Goal: Task Accomplishment & Management: Manage account settings

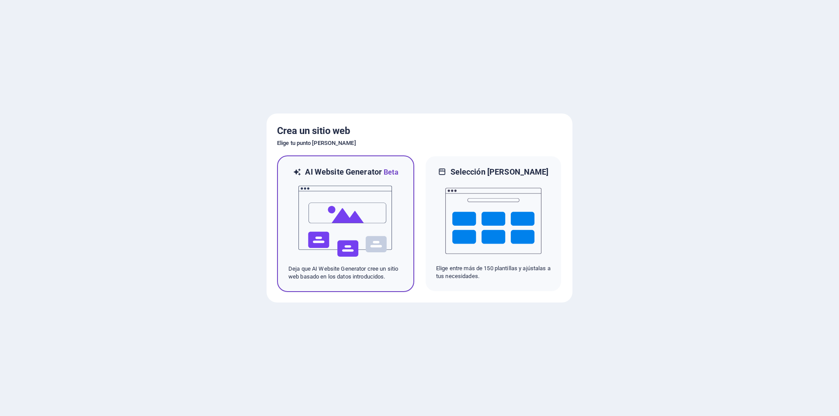
click at [369, 219] on img at bounding box center [346, 221] width 96 height 87
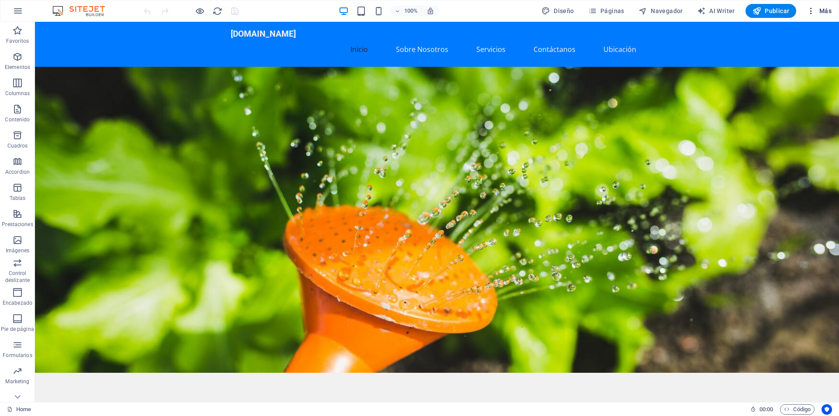
click at [828, 13] on span "Más" at bounding box center [819, 11] width 25 height 9
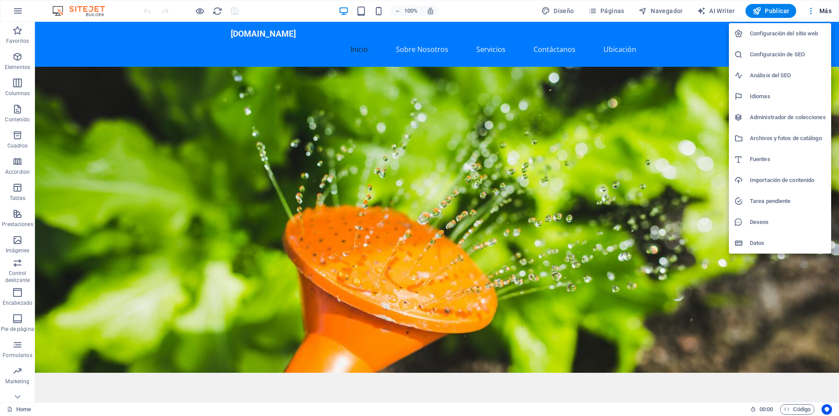
click at [792, 32] on h6 "Configuración del sitio web" at bounding box center [788, 33] width 76 height 10
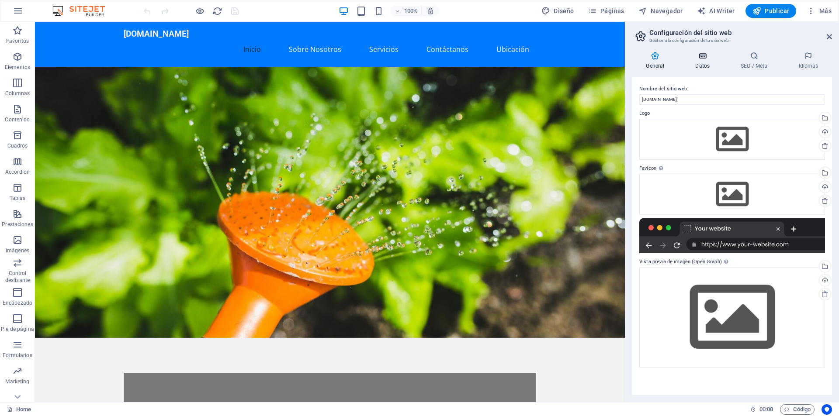
click at [709, 61] on h4 "Datos" at bounding box center [704, 61] width 45 height 18
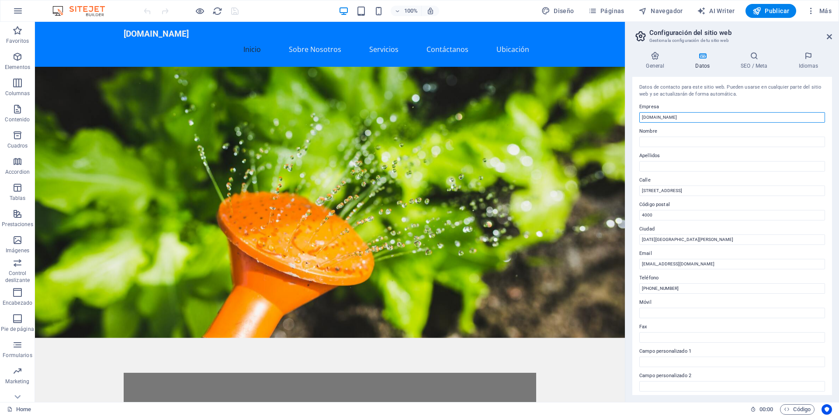
click at [718, 121] on input "[DOMAIN_NAME]" at bounding box center [732, 117] width 186 height 10
type input "t"
type input "Tucuman Wireless"
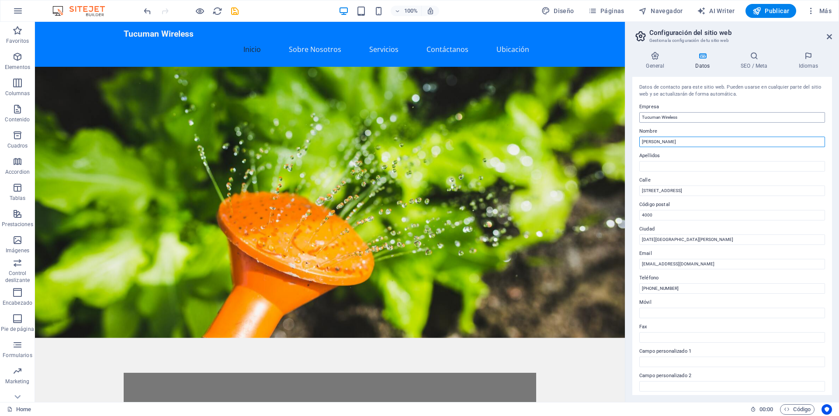
type input "[PERSON_NAME]"
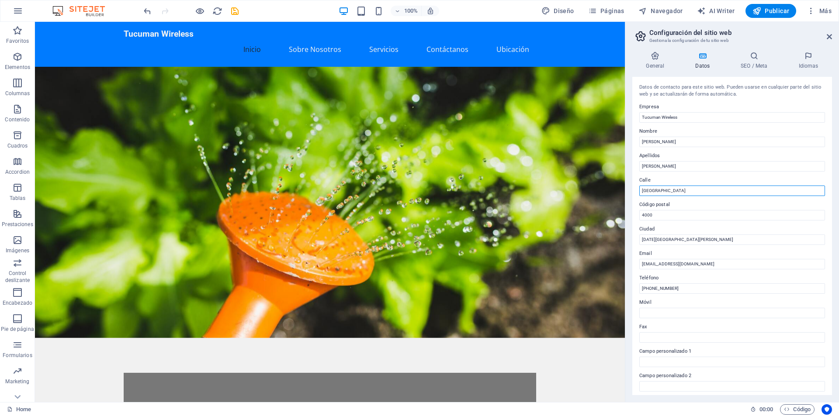
type input "[GEOGRAPHIC_DATA] 1627 - 1 Piso - D.2"
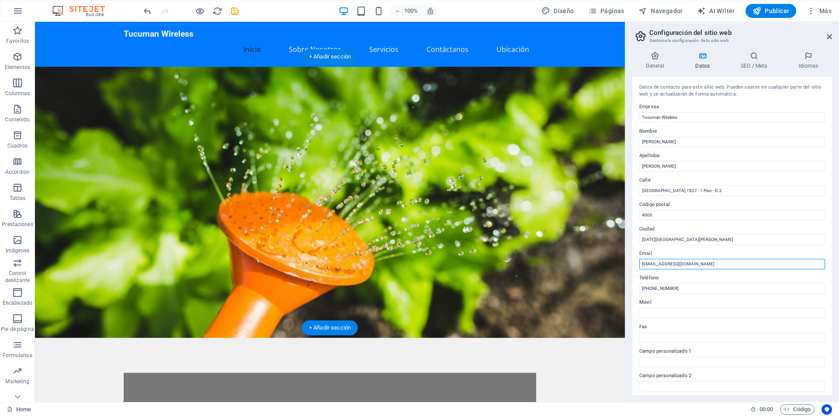
drag, startPoint x: 694, startPoint y: 287, endPoint x: 608, endPoint y: 258, distance: 90.8
type input "[EMAIL_ADDRESS][DOMAIN_NAME]"
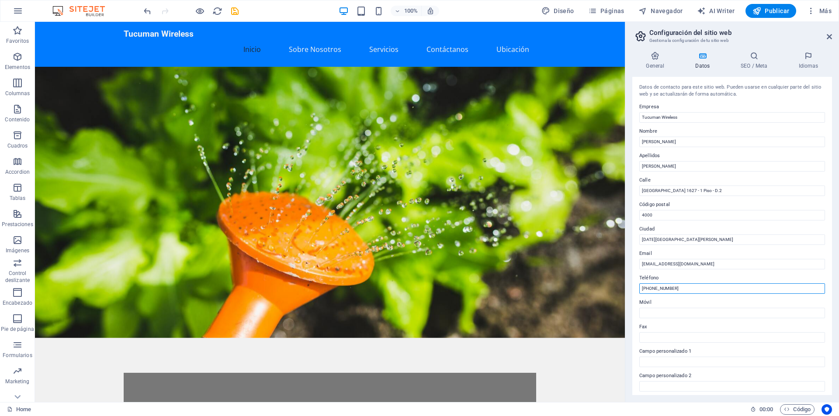
type input "[PHONE_NUMBER]"
drag, startPoint x: 754, startPoint y: 50, endPoint x: 754, endPoint y: 57, distance: 6.6
click at [754, 51] on div "General Datos SEO / Meta Idiomas Nombre del sitio web tucumanwireless.com.ar Lo…" at bounding box center [732, 224] width 214 height 358
click at [755, 59] on icon at bounding box center [754, 56] width 54 height 9
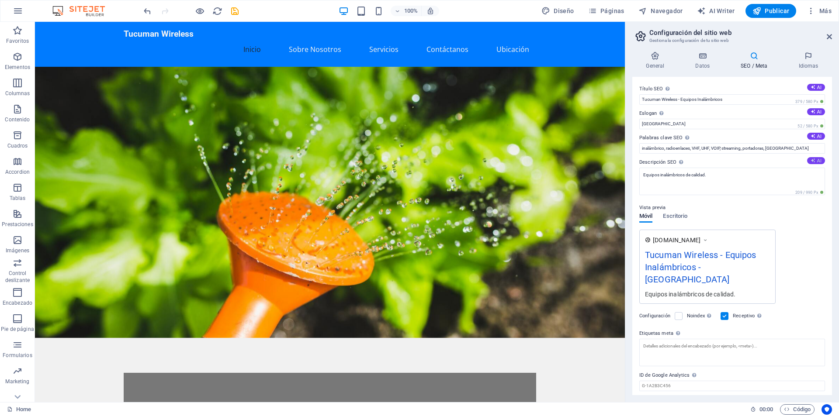
click at [810, 161] on icon at bounding box center [812, 160] width 5 height 5
type textarea "Discover high-quality wireless solutions in [GEOGRAPHIC_DATA]! From radio links…"
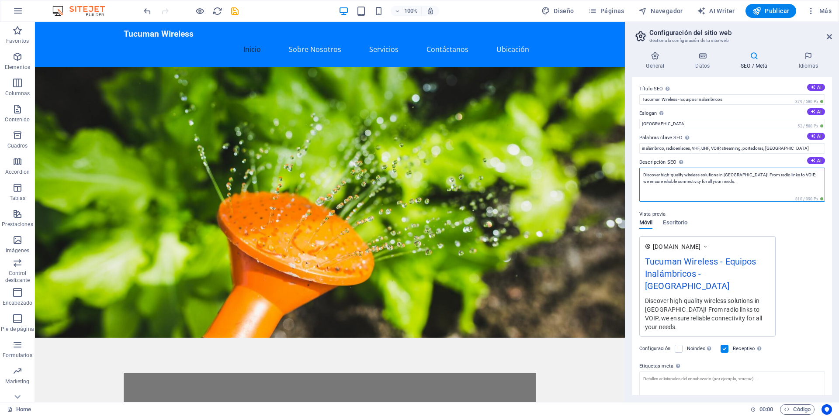
drag, startPoint x: 776, startPoint y: 185, endPoint x: 636, endPoint y: 164, distance: 142.2
click at [637, 165] on div "Título SEO El título de tu sitio web. Elige algo que destaque en los resultados…" at bounding box center [732, 236] width 200 height 318
click at [805, 65] on h4 "Idiomas" at bounding box center [808, 61] width 47 height 18
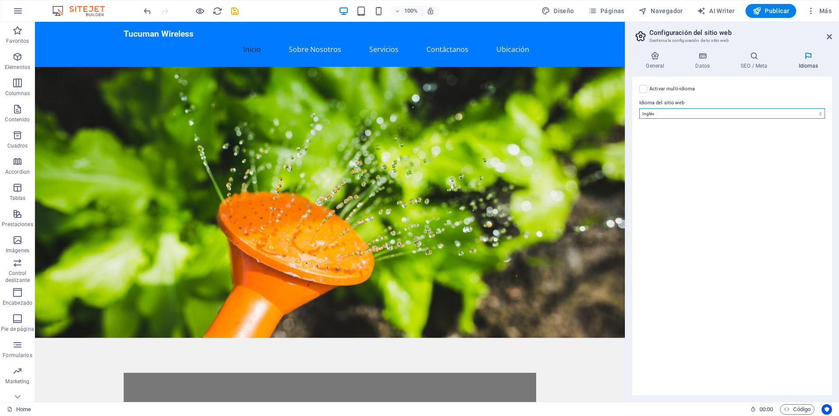
click at [668, 114] on select "Abkhazian Afar Afrikaans Akan Albanés Alemán Amharic Árabe Aragonese Armenian A…" at bounding box center [732, 113] width 186 height 10
select select "44"
click at [639, 108] on select "Abkhazian Afar Afrikaans Akan Albanés Alemán Amharic Árabe Aragonese Armenian A…" at bounding box center [732, 113] width 186 height 10
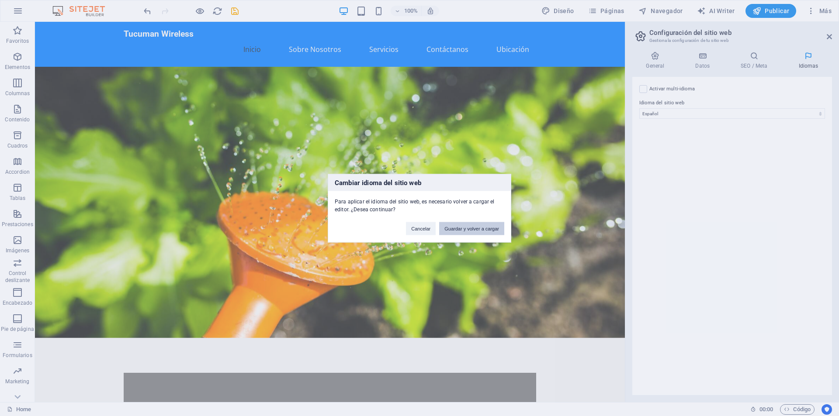
click at [454, 230] on button "Guardar y volver a cargar" at bounding box center [471, 228] width 65 height 13
checkbox input "false"
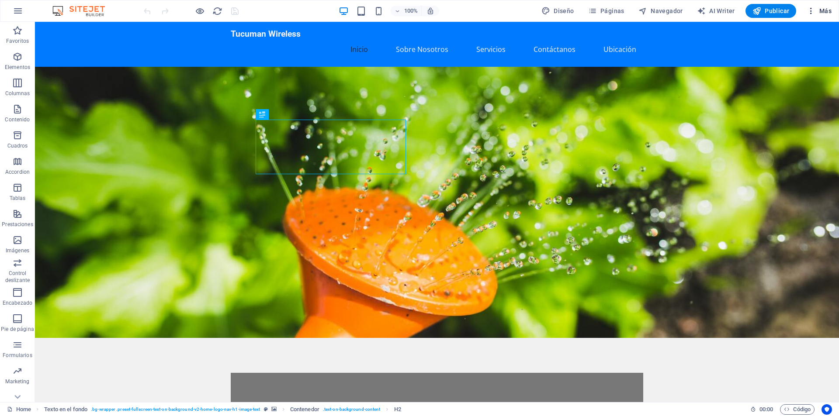
click at [821, 14] on span "Más" at bounding box center [819, 11] width 25 height 9
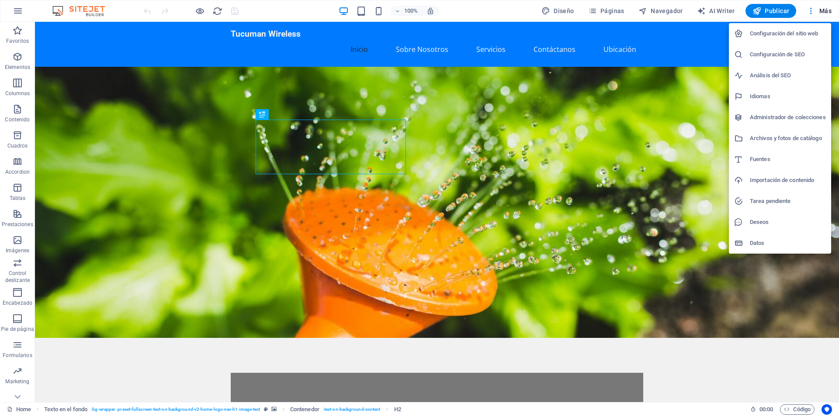
click at [779, 40] on li "Configuración del sitio web" at bounding box center [780, 33] width 102 height 21
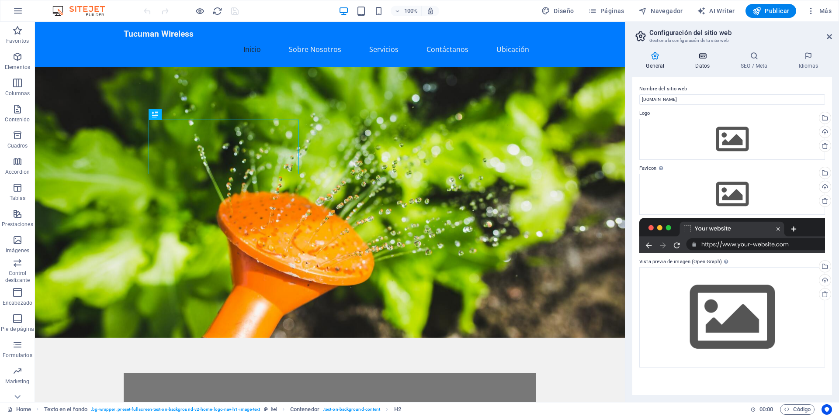
click at [710, 60] on h4 "Datos" at bounding box center [704, 61] width 45 height 18
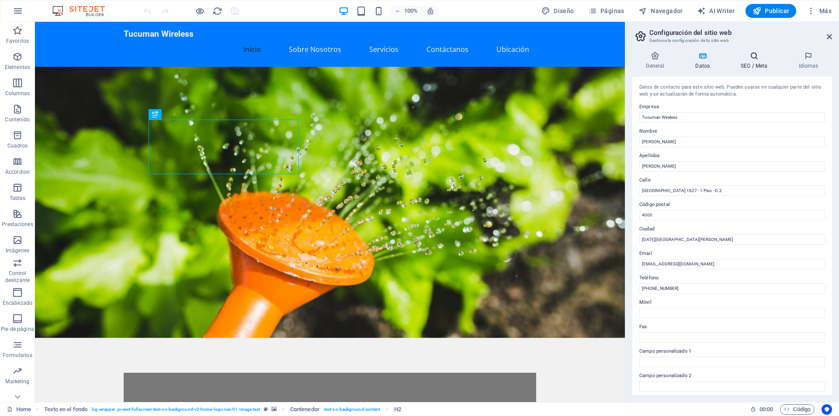
click at [744, 61] on h4 "SEO / Meta" at bounding box center [756, 61] width 58 height 18
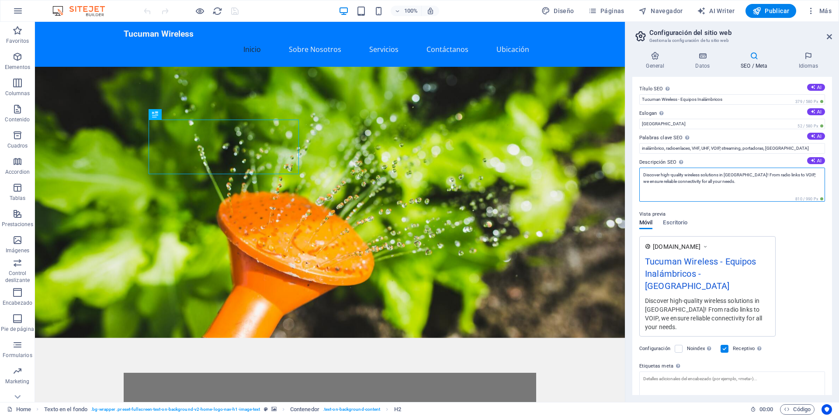
drag, startPoint x: 683, startPoint y: 168, endPoint x: 633, endPoint y: 162, distance: 50.2
click at [633, 162] on div "Título SEO El título de tu sitio web. Elige algo que destaque en los resultados…" at bounding box center [732, 236] width 200 height 318
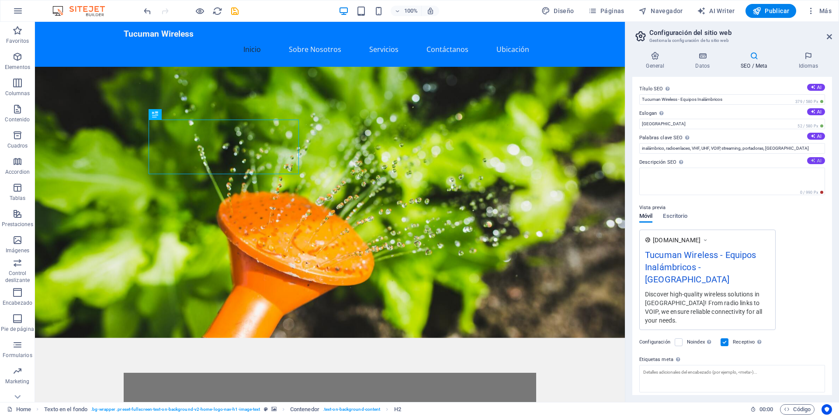
click at [818, 162] on button "AI" at bounding box center [816, 160] width 18 height 7
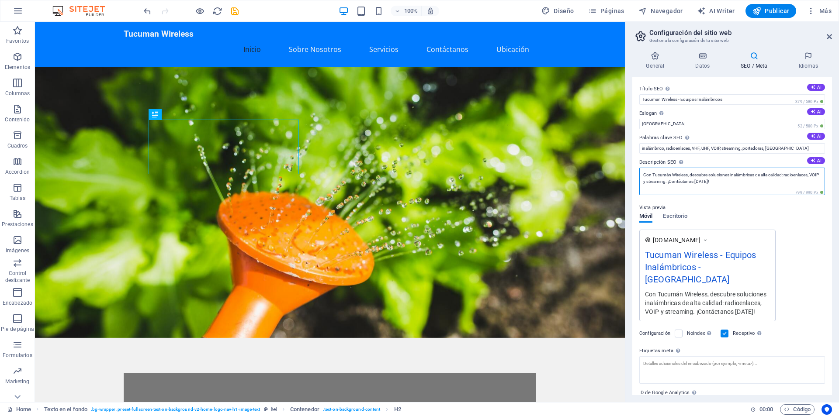
click at [748, 181] on textarea "Con Tucumán Wireless, descubre soluciones inalámbricas de alta calidad: radioen…" at bounding box center [732, 182] width 186 height 28
click at [808, 162] on button "AI" at bounding box center [816, 160] width 18 height 7
type textarea "Descubre Tucumán Wireless: soluciones de conectividad inalámbrica confiables y …"
click at [813, 109] on button "AI" at bounding box center [816, 111] width 18 height 7
type input "Comunicación Inalámbrica Sin Límites en [GEOGRAPHIC_DATA]"
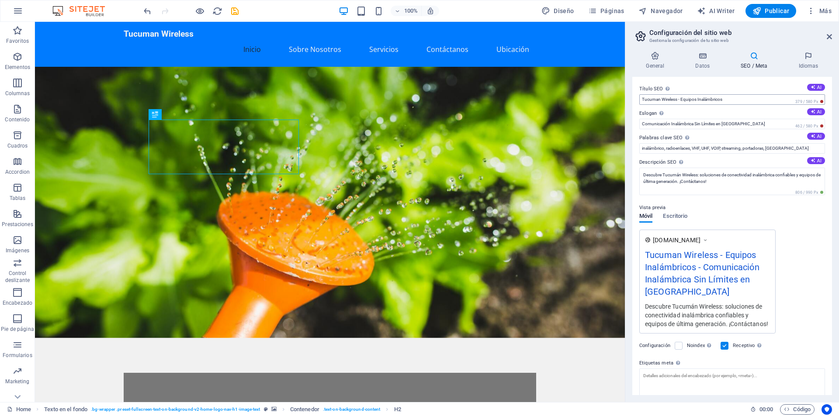
drag, startPoint x: 811, startPoint y: 84, endPoint x: 739, endPoint y: 97, distance: 73.7
click at [741, 97] on div "Título SEO El título de tu sitio web. Elige algo que destaque en los resultados…" at bounding box center [732, 94] width 186 height 21
drag, startPoint x: 730, startPoint y: 121, endPoint x: 595, endPoint y: 97, distance: 136.7
drag, startPoint x: 696, startPoint y: 98, endPoint x: 632, endPoint y: 99, distance: 64.2
click at [632, 99] on div "Título SEO El título de tu sitio web. Elige algo que destaque en los resultados…" at bounding box center [732, 236] width 200 height 318
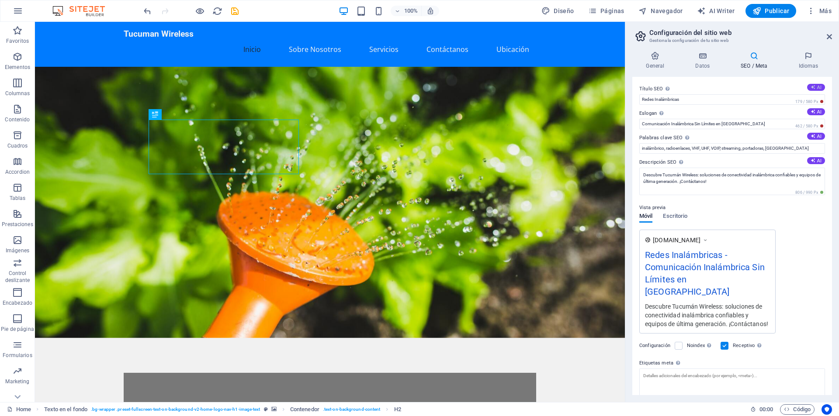
click at [816, 86] on button "AI" at bounding box center [816, 87] width 18 height 7
type input "Conectividad Inalámbrica Tucumán"
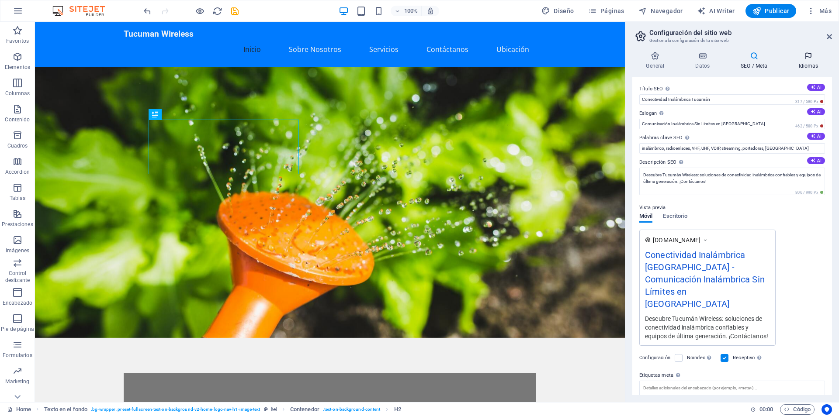
click at [808, 58] on icon at bounding box center [808, 56] width 47 height 9
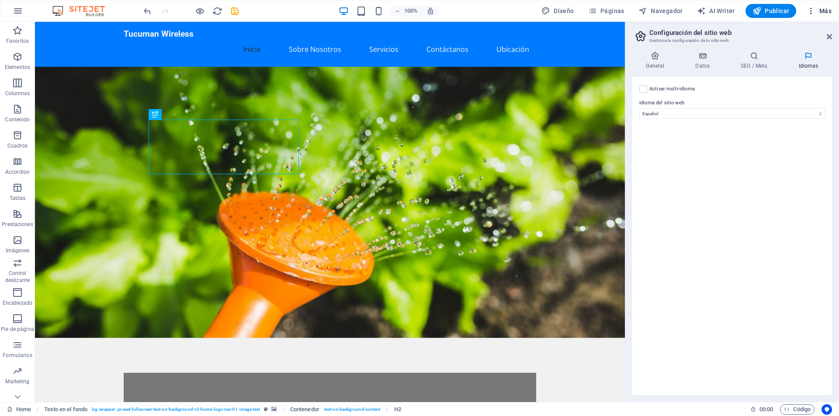
click at [825, 10] on span "Más" at bounding box center [819, 11] width 25 height 9
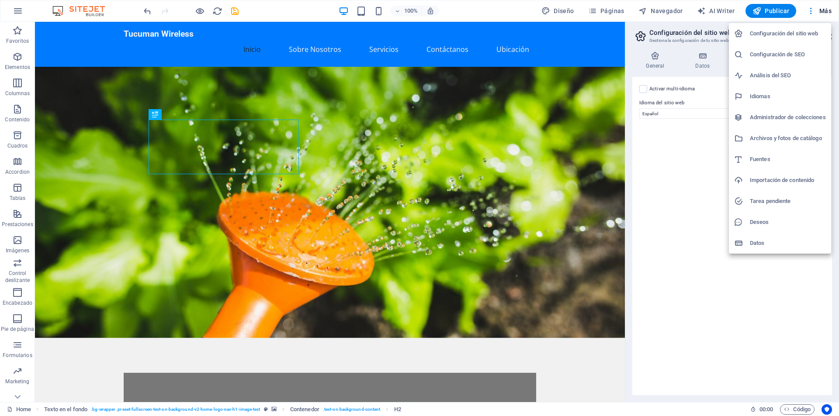
click at [688, 177] on div at bounding box center [419, 208] width 839 height 416
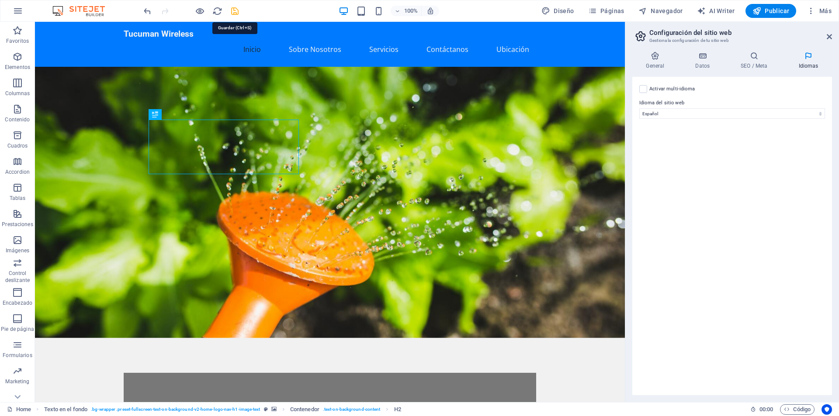
click at [232, 14] on icon "save" at bounding box center [235, 11] width 10 height 10
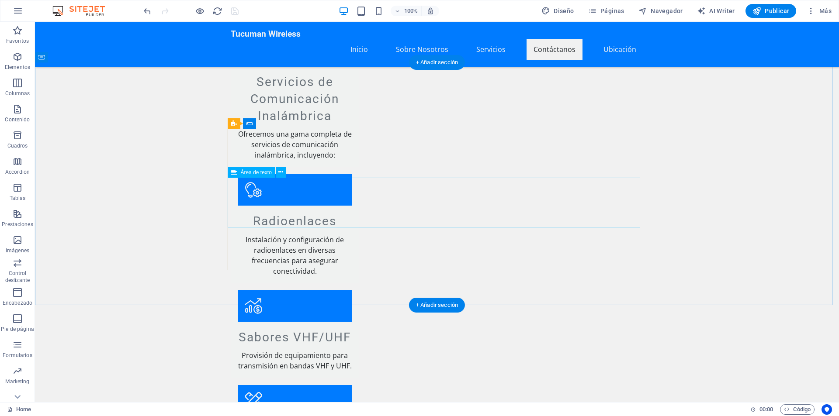
scroll to position [1072, 0]
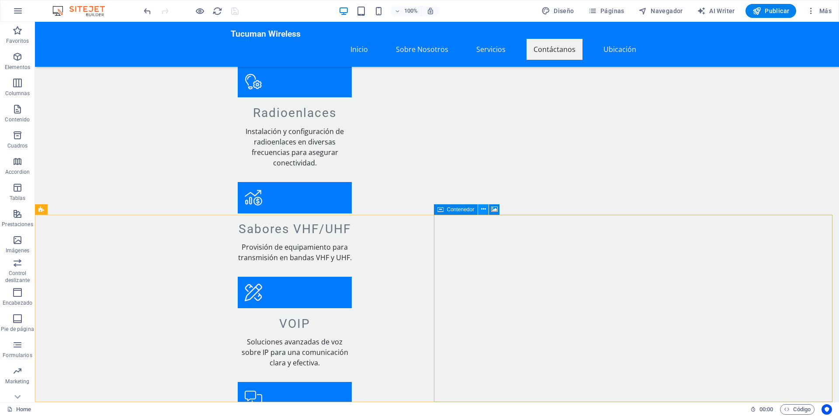
click at [485, 211] on icon at bounding box center [483, 209] width 5 height 9
click at [460, 212] on span "Contenedor" at bounding box center [461, 209] width 28 height 5
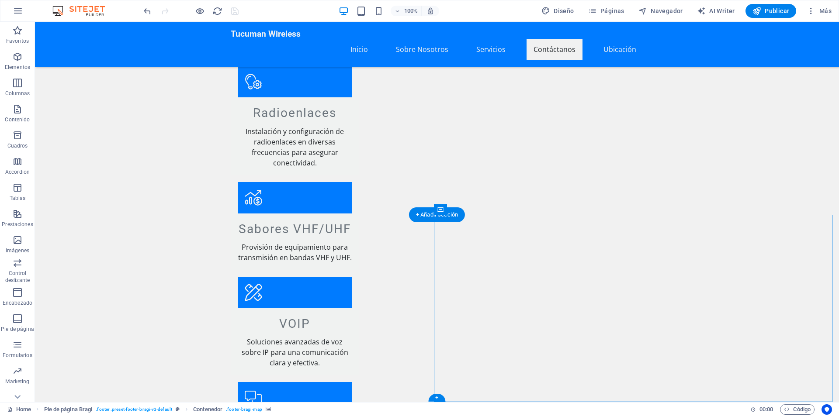
drag, startPoint x: 538, startPoint y: 288, endPoint x: 384, endPoint y: 287, distance: 153.8
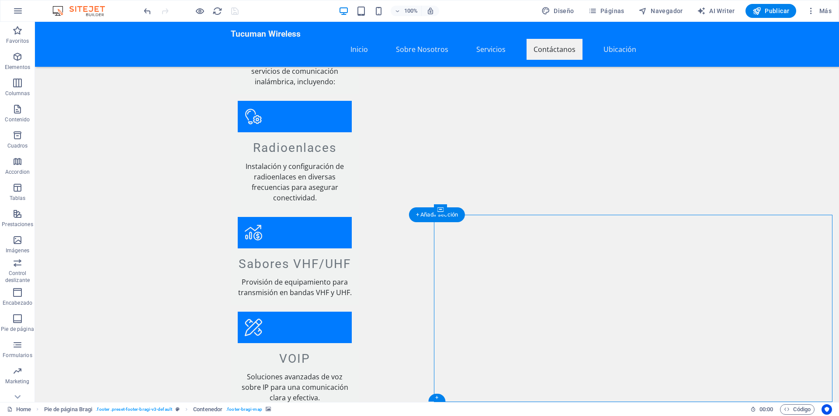
select select "px"
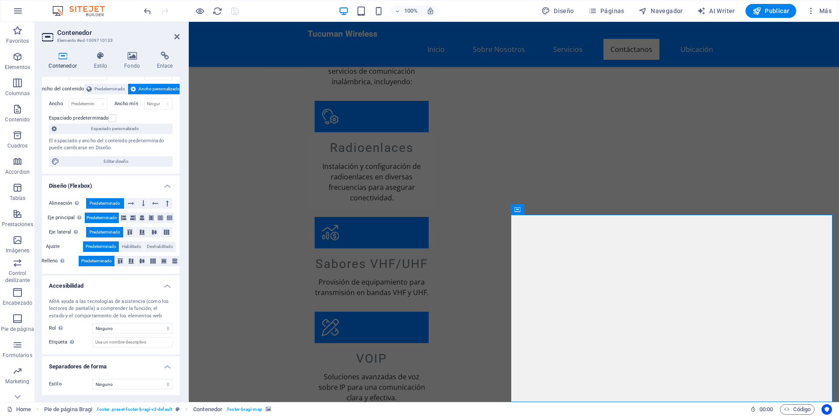
scroll to position [45, 0]
click at [92, 59] on icon at bounding box center [100, 56] width 27 height 9
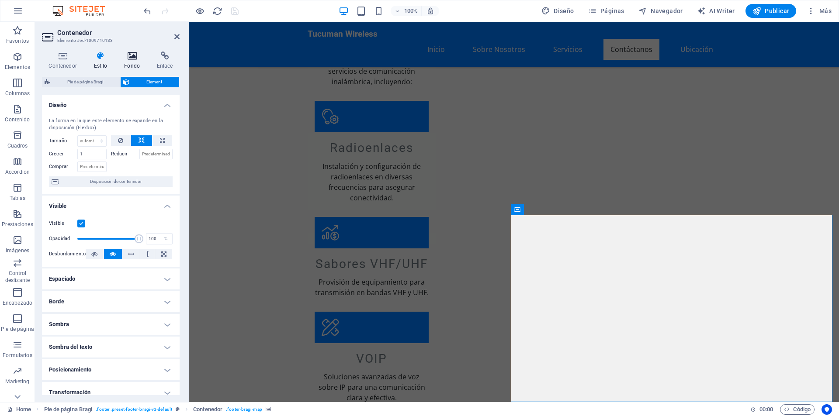
click at [129, 58] on icon at bounding box center [132, 56] width 29 height 9
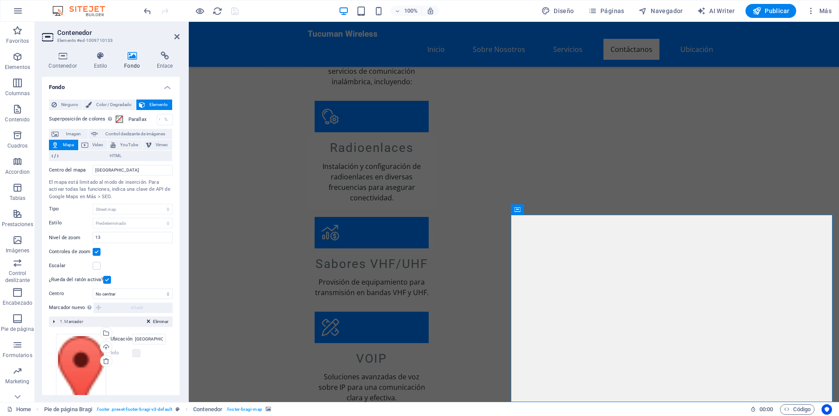
click at [62, 145] on span "Mapa" at bounding box center [68, 145] width 14 height 10
click at [112, 171] on input "[GEOGRAPHIC_DATA]" at bounding box center [133, 170] width 80 height 10
type input "IP Soluciones SRL"
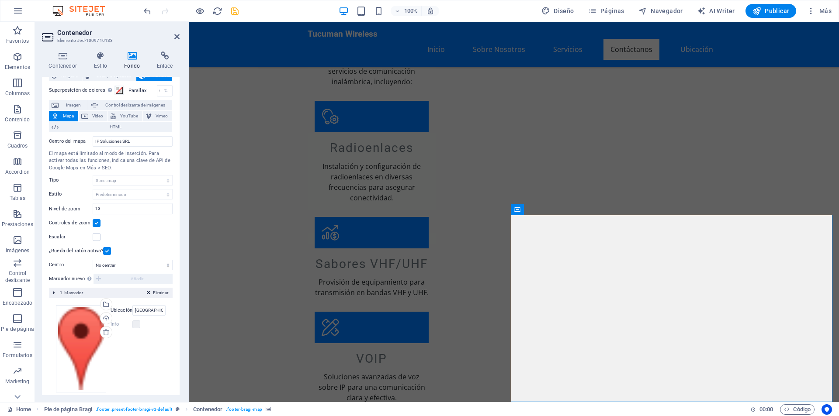
scroll to position [40, 0]
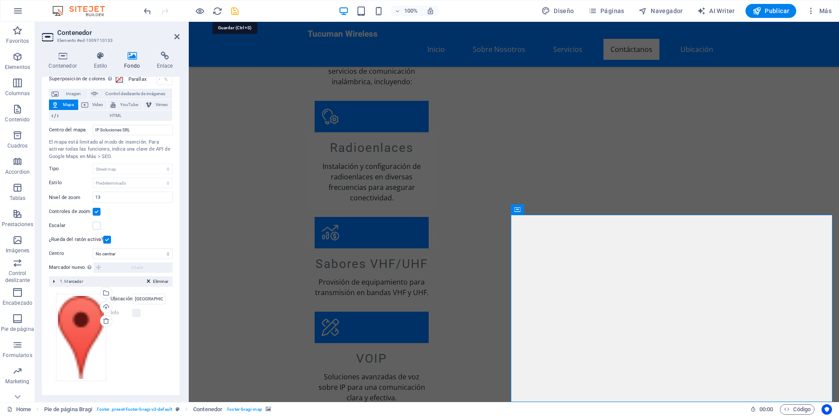
click at [231, 10] on icon "save" at bounding box center [235, 11] width 10 height 10
checkbox input "false"
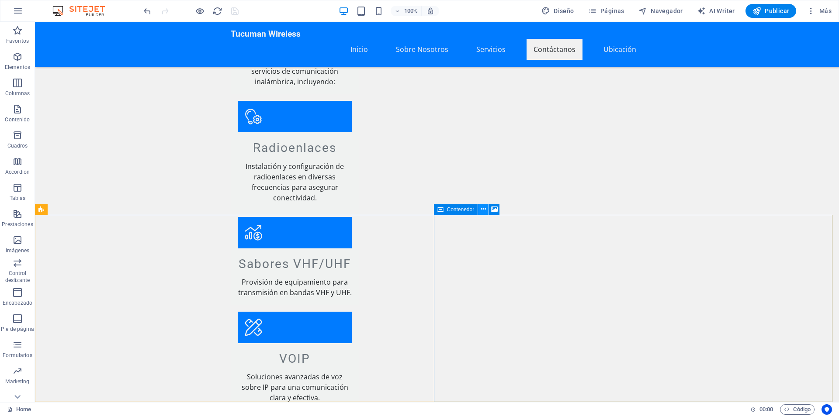
click at [483, 209] on icon at bounding box center [483, 209] width 5 height 9
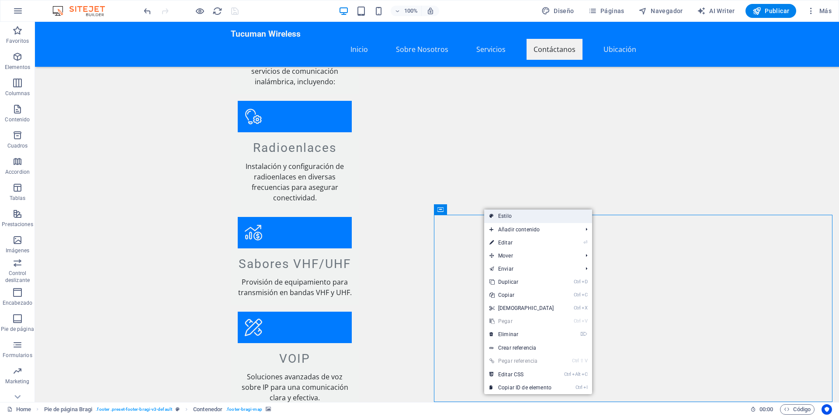
click at [525, 219] on link "Estilo" at bounding box center [538, 216] width 108 height 13
select select "%"
select select "rem"
select select "px"
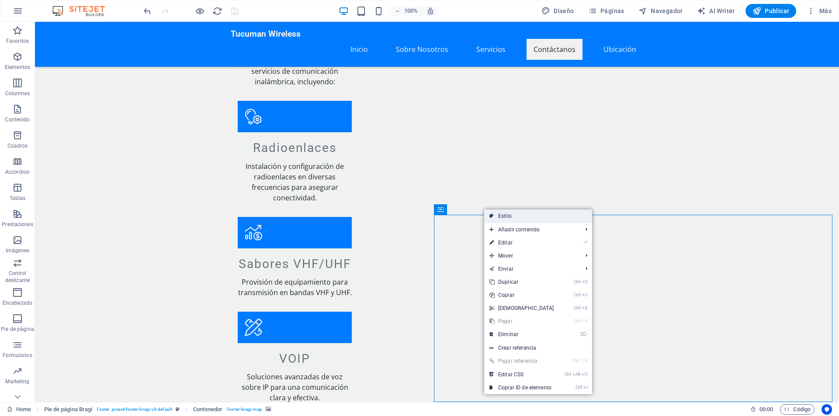
select select "rem"
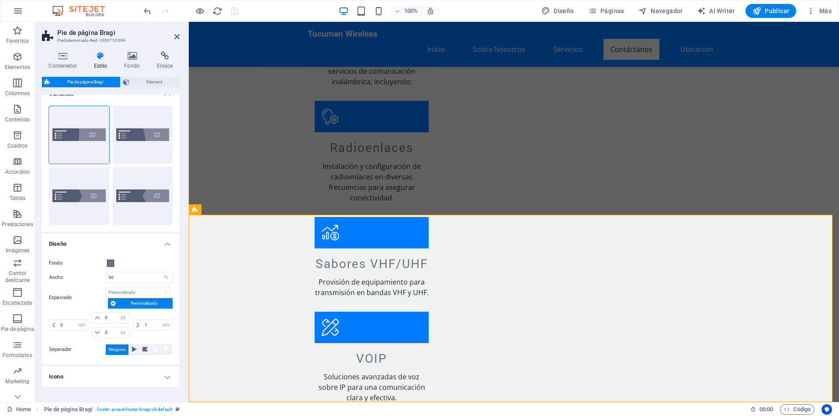
scroll to position [0, 0]
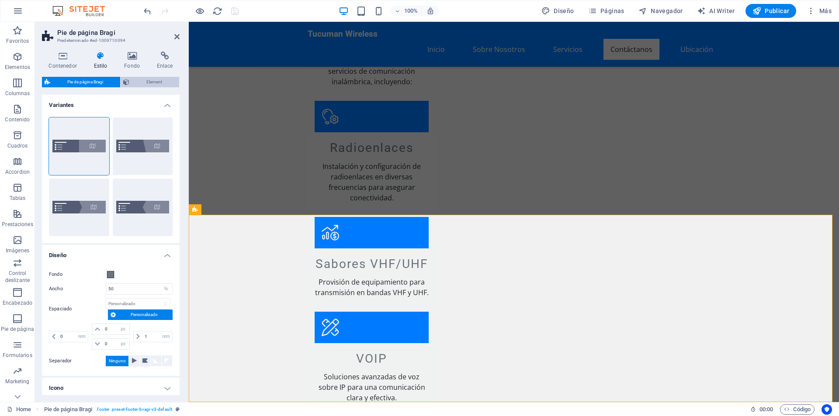
click at [144, 79] on span "Element" at bounding box center [154, 82] width 45 height 10
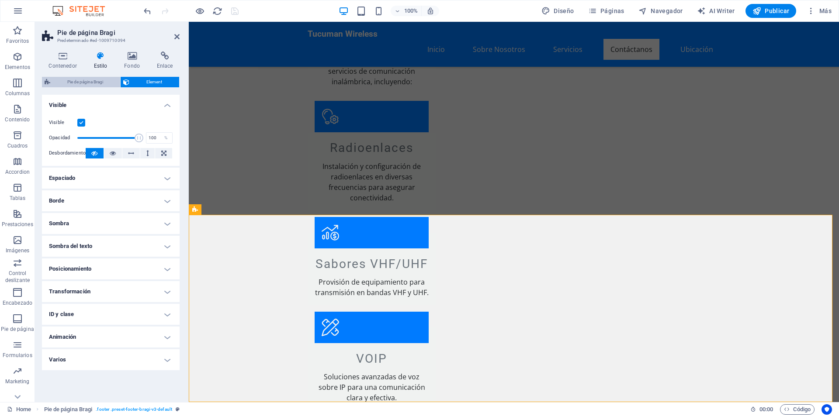
click at [81, 81] on span "Pie de página Bragi" at bounding box center [85, 82] width 65 height 10
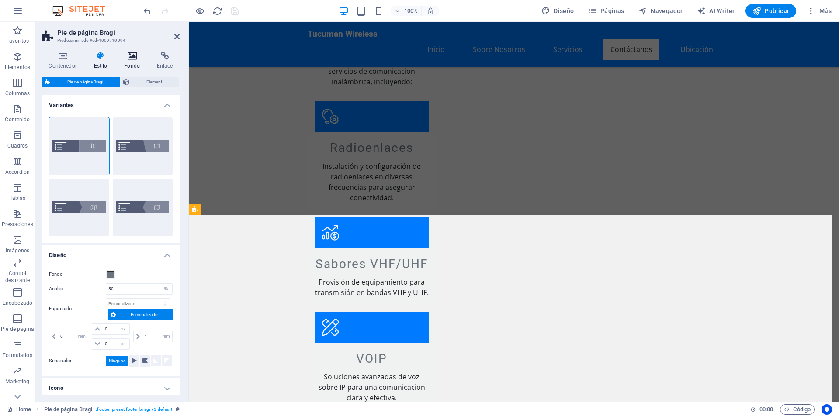
click at [134, 60] on icon at bounding box center [132, 56] width 29 height 9
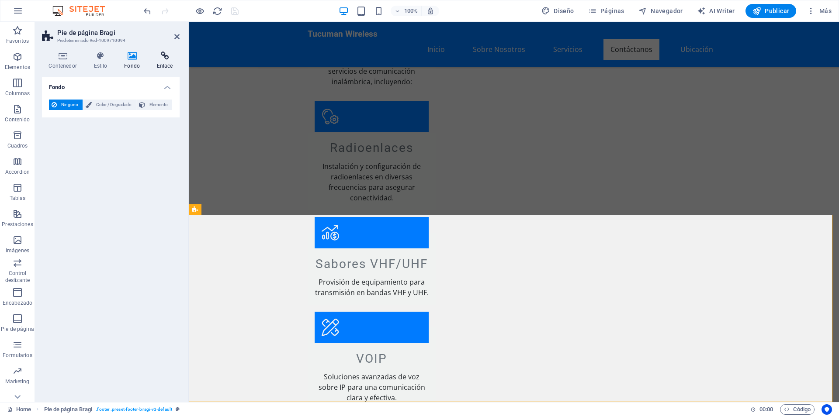
click at [168, 62] on h4 "Enlace" at bounding box center [165, 61] width 30 height 18
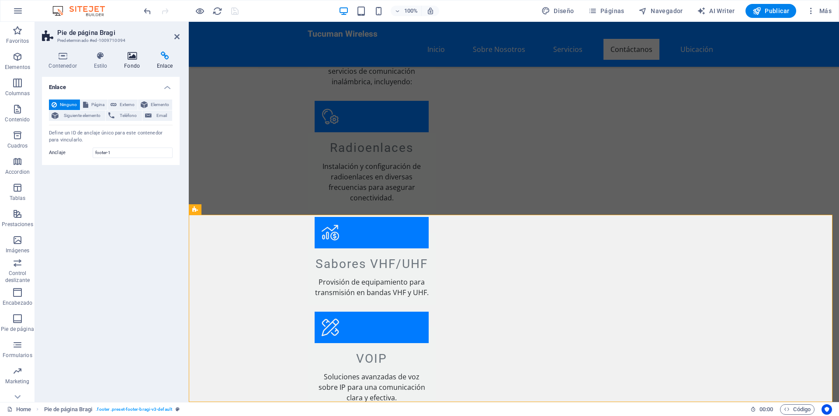
click at [139, 62] on h4 "Fondo" at bounding box center [134, 61] width 33 height 18
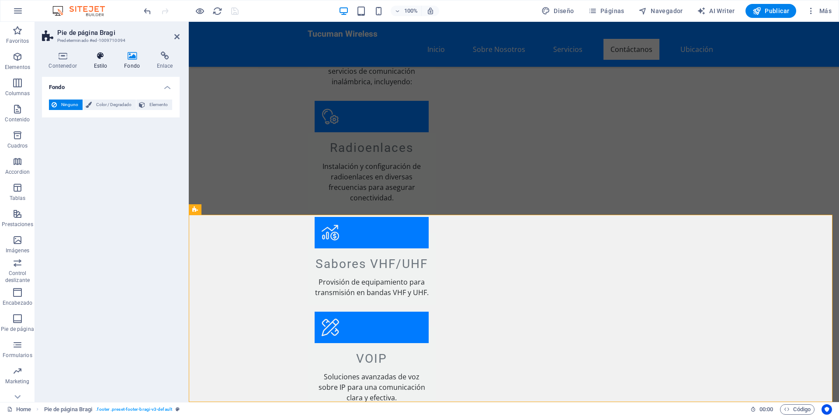
click at [103, 61] on h4 "Estilo" at bounding box center [102, 61] width 31 height 18
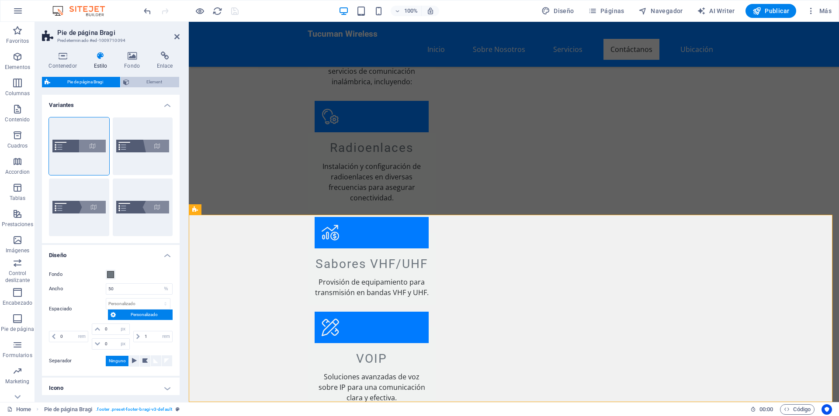
click at [139, 84] on span "Element" at bounding box center [154, 82] width 45 height 10
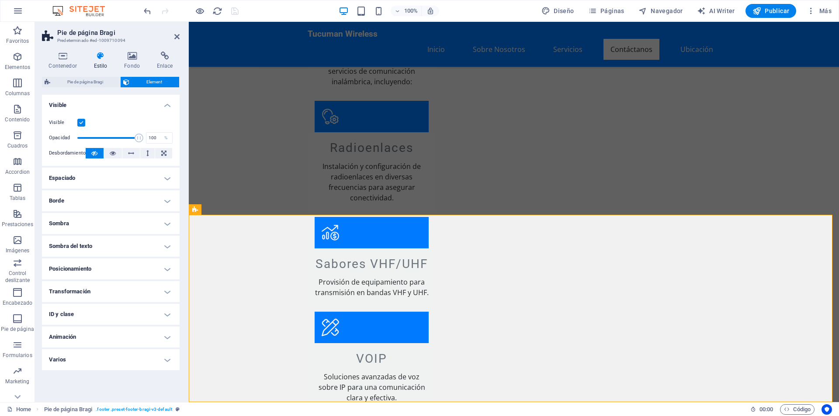
click at [167, 105] on h4 "Visible" at bounding box center [111, 103] width 138 height 16
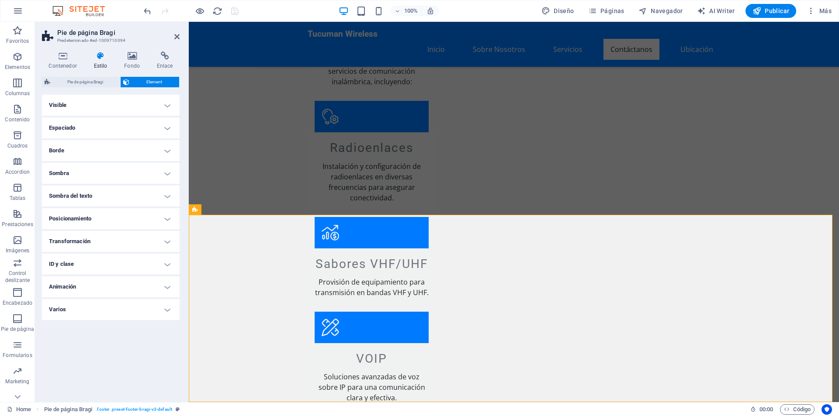
click at [102, 312] on h4 "Varios" at bounding box center [111, 309] width 138 height 21
click at [92, 150] on h4 "Borde" at bounding box center [111, 150] width 138 height 21
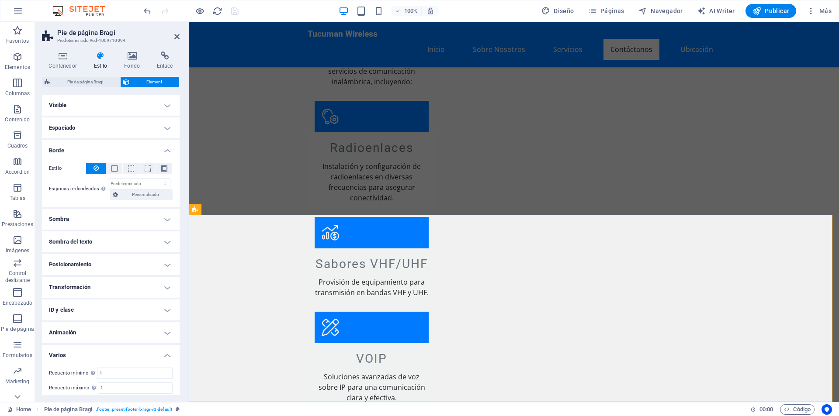
click at [92, 150] on h4 "Borde" at bounding box center [111, 148] width 138 height 16
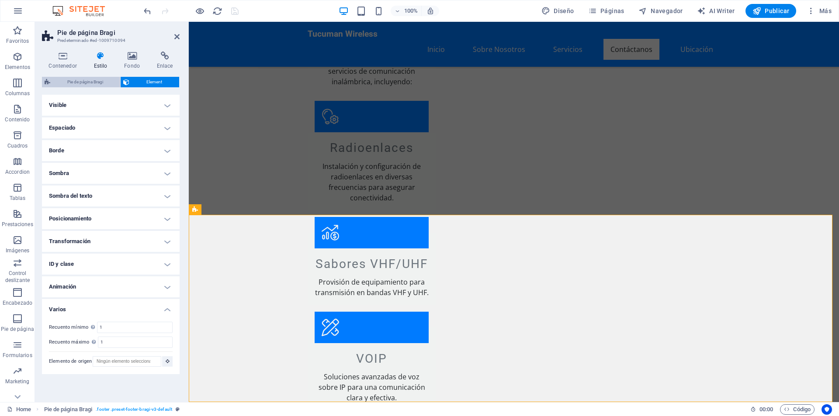
click at [76, 83] on span "Pie de página Bragi" at bounding box center [85, 82] width 65 height 10
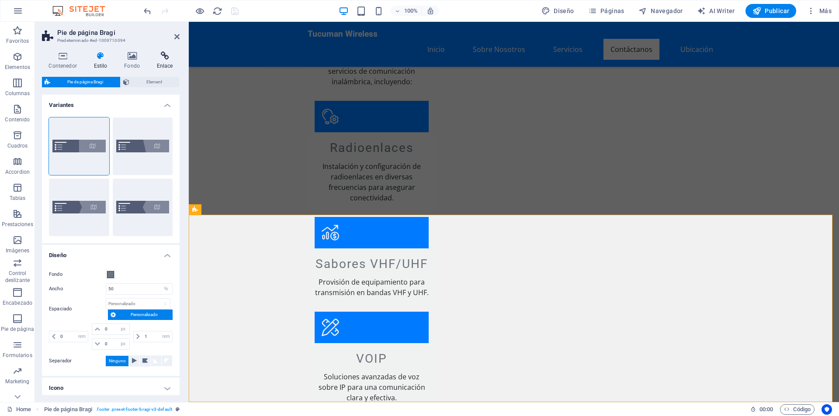
click at [170, 56] on icon at bounding box center [165, 56] width 30 height 9
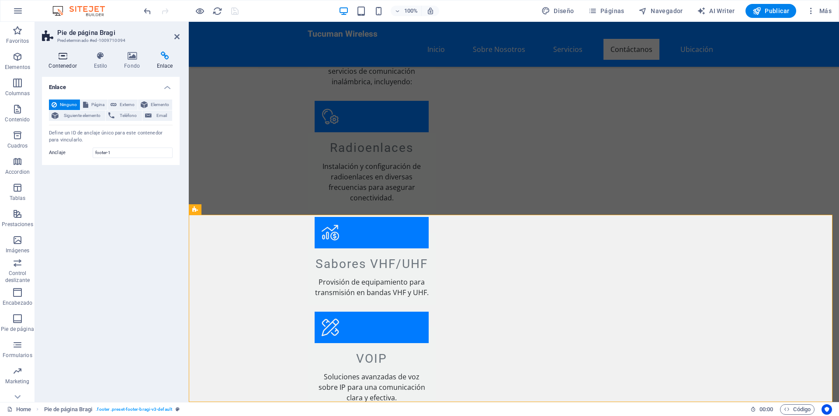
click at [64, 64] on h4 "Contenedor" at bounding box center [64, 61] width 45 height 18
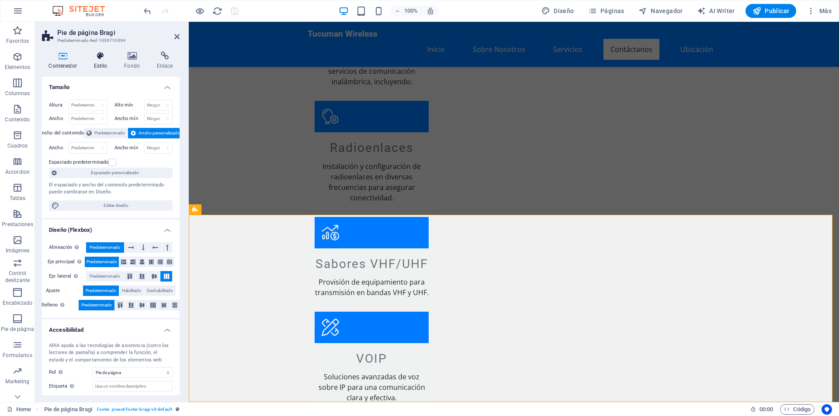
click at [95, 61] on h4 "Estilo" at bounding box center [102, 61] width 31 height 18
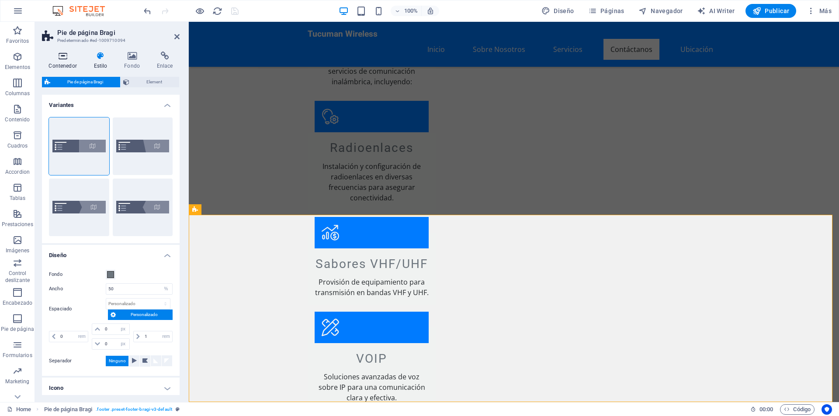
click at [55, 60] on icon at bounding box center [63, 56] width 42 height 9
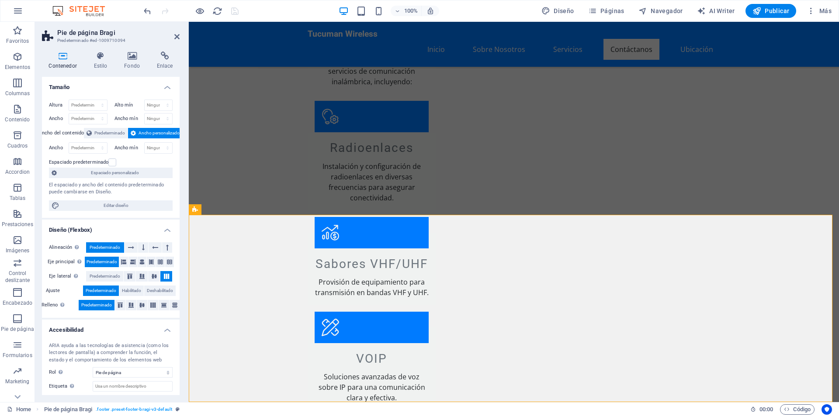
click at [61, 60] on icon at bounding box center [63, 56] width 42 height 9
drag, startPoint x: 61, startPoint y: 60, endPoint x: 67, endPoint y: 59, distance: 5.7
click at [64, 59] on icon at bounding box center [63, 56] width 42 height 9
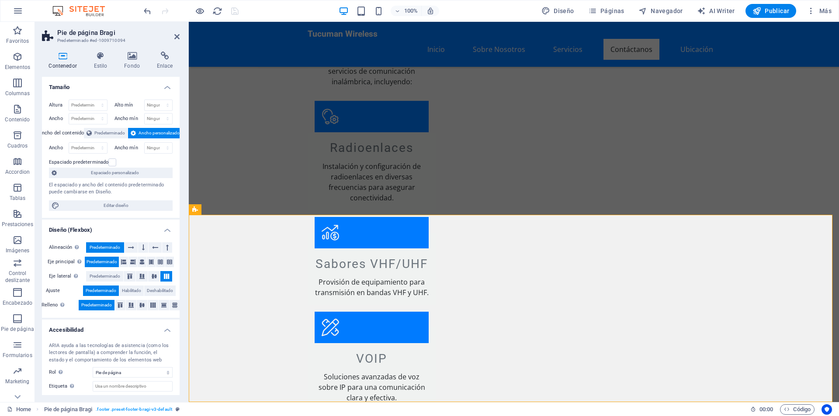
click at [175, 42] on header "Pie de página Bragi Predeterminado #ed-1009710094" at bounding box center [111, 33] width 138 height 23
click at [176, 38] on icon at bounding box center [176, 36] width 5 height 7
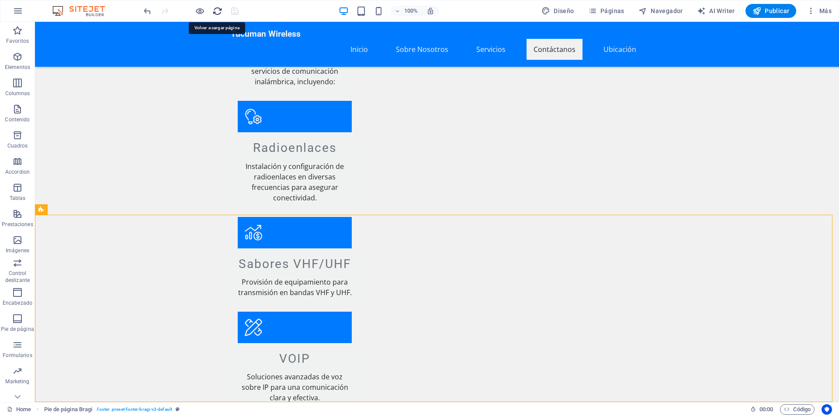
click at [218, 12] on icon "reload" at bounding box center [217, 11] width 10 height 10
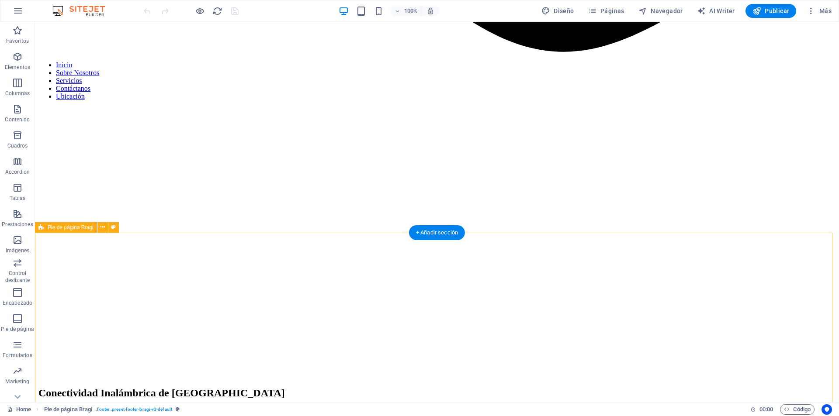
scroll to position [1072, 0]
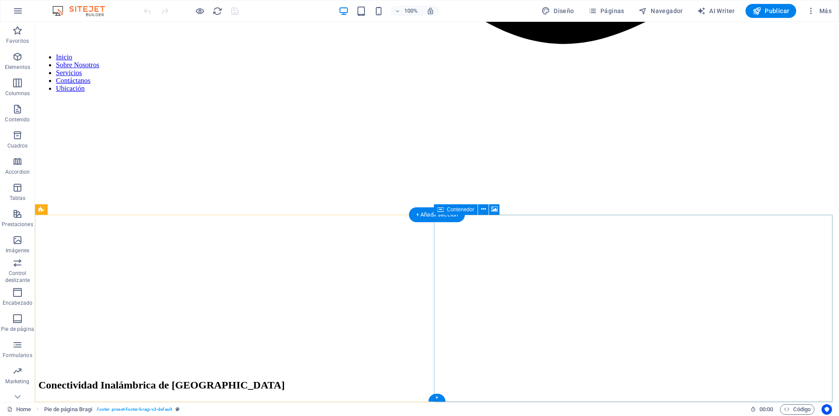
select select "px"
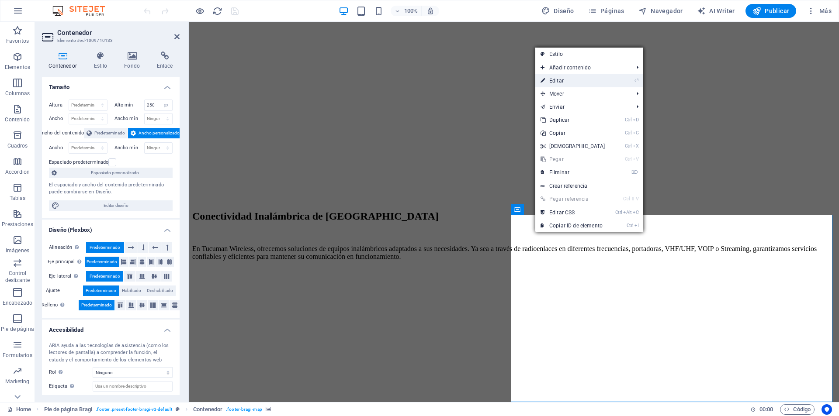
click at [564, 81] on link "⏎ Editar" at bounding box center [572, 80] width 75 height 13
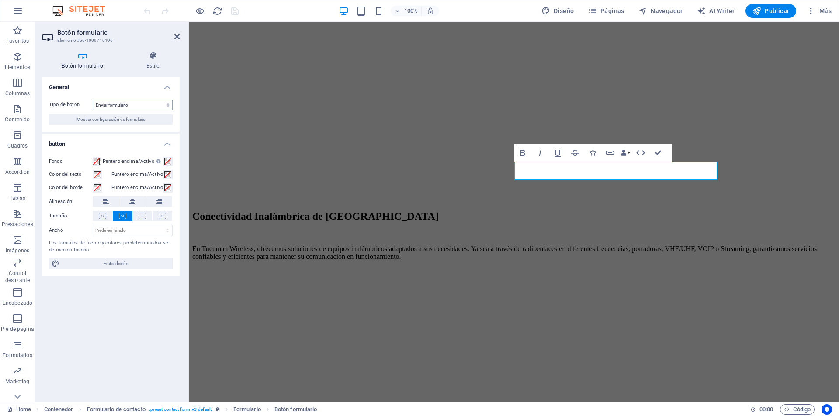
click at [106, 107] on select "Enviar formulario Restablecer formulario Ninguna acción" at bounding box center [133, 105] width 80 height 10
click at [116, 103] on select "Enviar formulario Restablecer formulario Ninguna acción" at bounding box center [133, 105] width 80 height 10
click at [151, 66] on h4 "Estilo" at bounding box center [152, 61] width 53 height 18
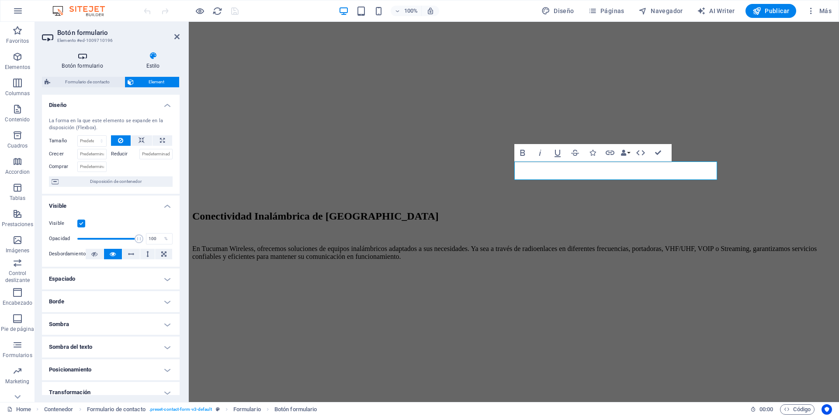
click at [94, 65] on h4 "Botón formulario" at bounding box center [84, 61] width 84 height 18
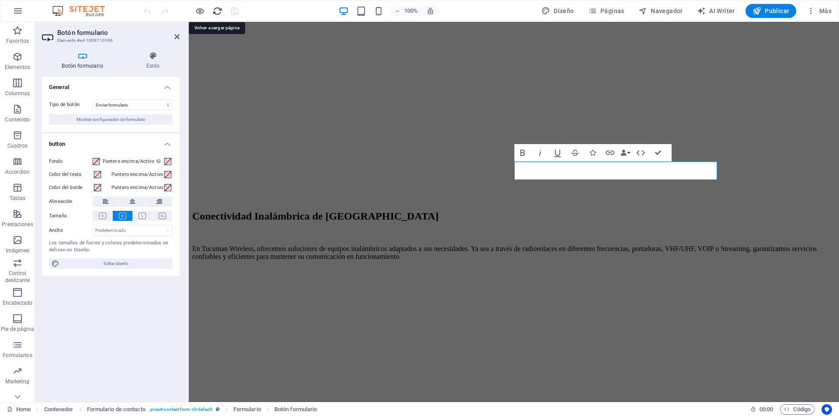
click at [218, 11] on icon "reload" at bounding box center [217, 11] width 10 height 10
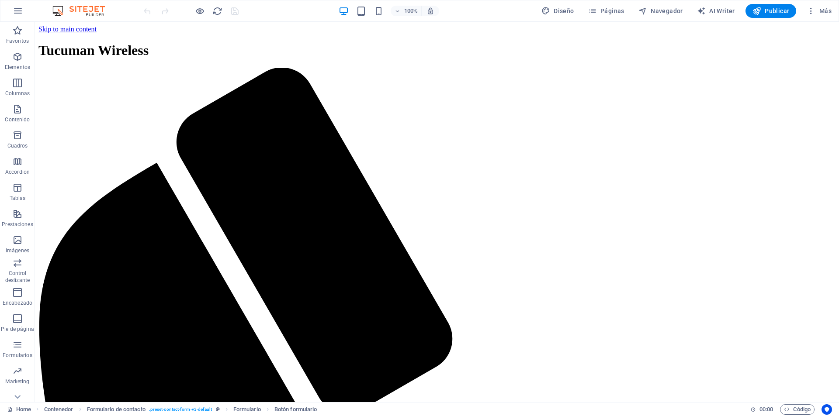
scroll to position [0, 0]
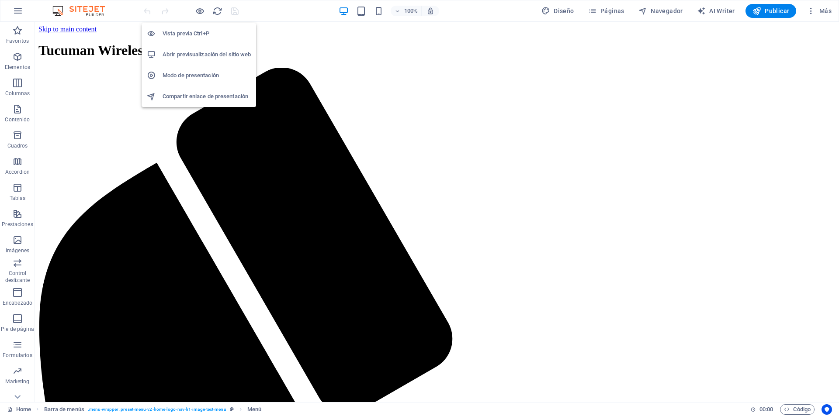
click at [194, 31] on h6 "Vista previa Ctrl+P" at bounding box center [207, 33] width 88 height 10
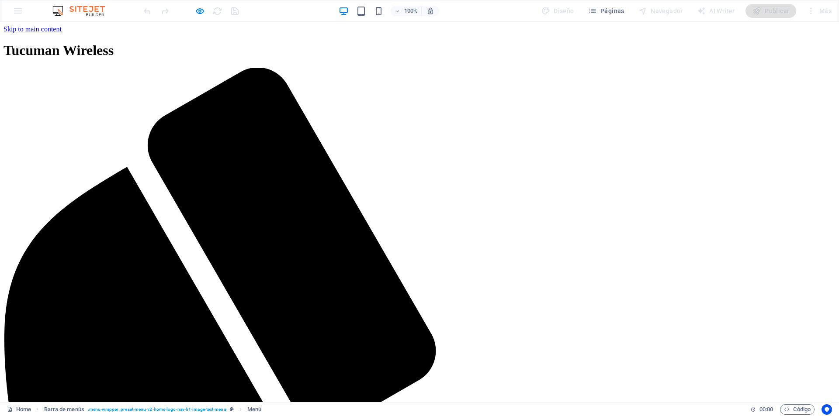
drag, startPoint x: 397, startPoint y: 39, endPoint x: 403, endPoint y: 39, distance: 6.1
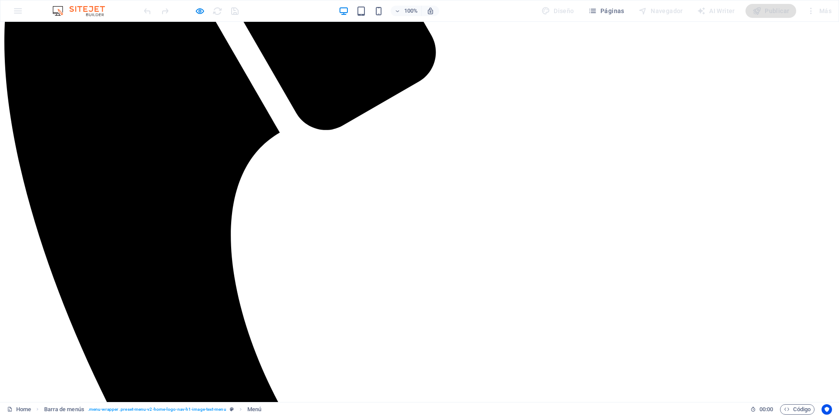
scroll to position [264, 0]
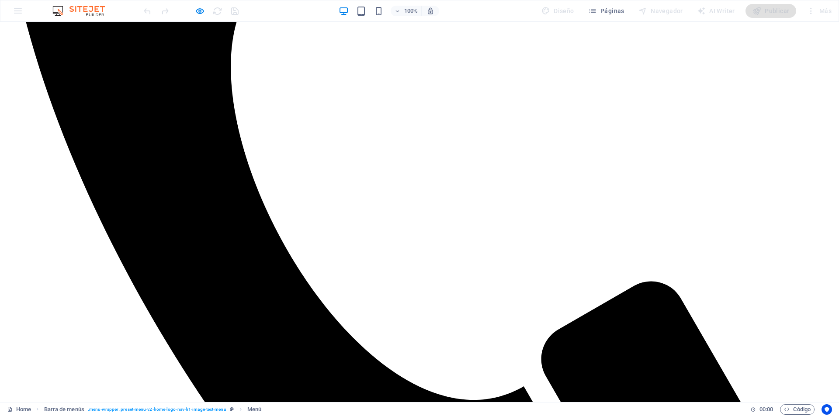
scroll to position [503, 0]
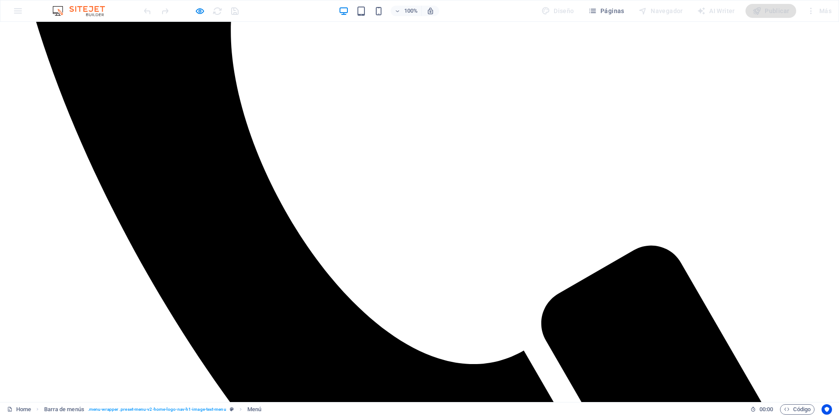
click at [215, 12] on div at bounding box center [191, 11] width 98 height 14
click at [148, 12] on div at bounding box center [191, 11] width 98 height 14
click at [616, 9] on span "Páginas" at bounding box center [606, 11] width 36 height 9
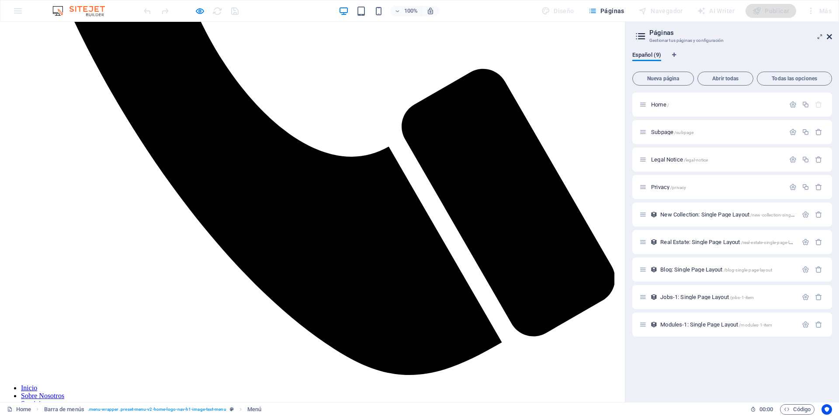
click at [829, 36] on icon at bounding box center [829, 36] width 5 height 7
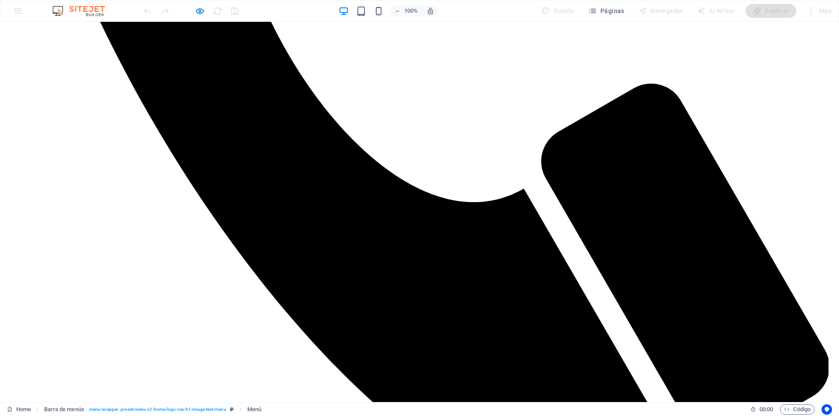
scroll to position [504, 0]
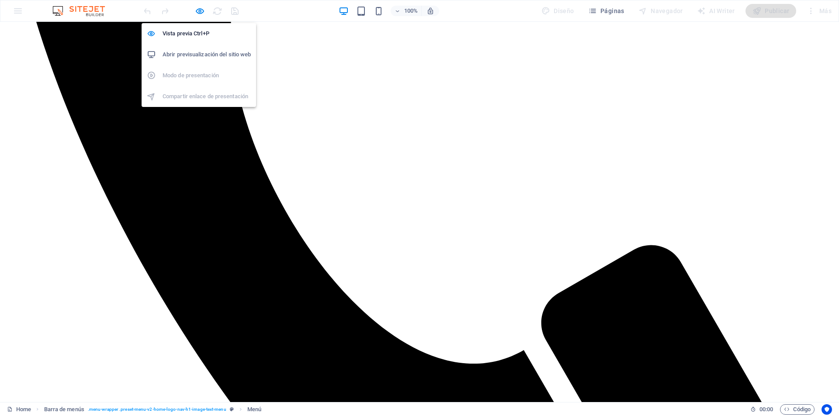
click at [186, 56] on h6 "Abrir previsualización del sitio web" at bounding box center [207, 54] width 88 height 10
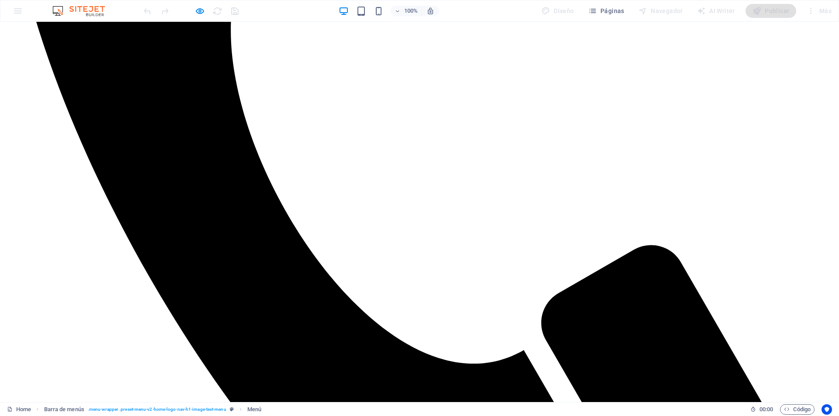
click at [144, 12] on div at bounding box center [191, 11] width 98 height 14
click at [96, 13] on img at bounding box center [83, 11] width 66 height 10
